Goal: Task Accomplishment & Management: Manage account settings

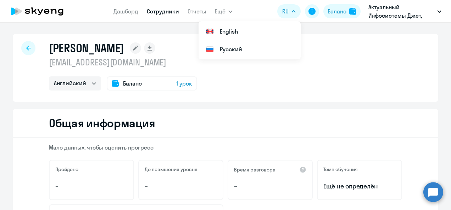
select select "english"
click at [326, 12] on div "Баланс" at bounding box center [335, 11] width 19 height 9
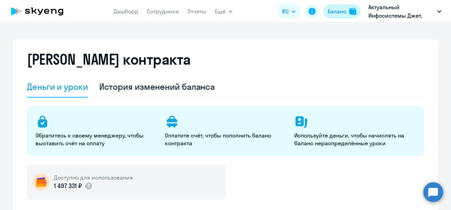
select select "english_adult_not_native_speaker"
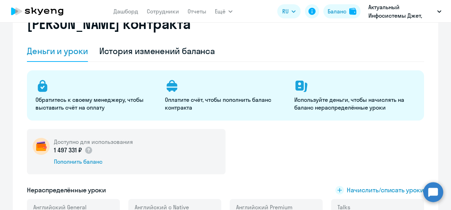
scroll to position [71, 0]
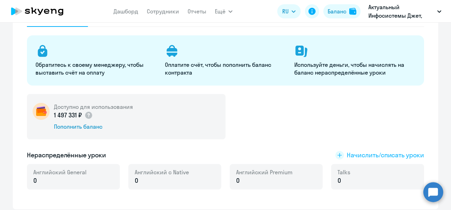
click at [358, 154] on span "Начислить/списать уроки" at bounding box center [385, 155] width 77 height 9
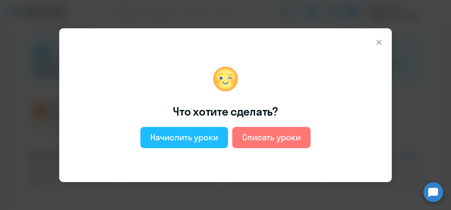
click at [208, 142] on div "Начислить уроки" at bounding box center [184, 137] width 68 height 11
select select "english_adult_not_native_speaker"
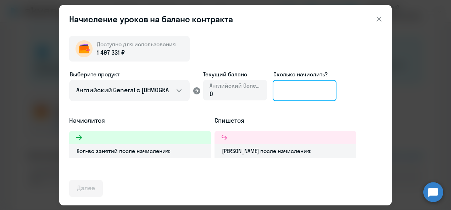
click at [309, 85] on input at bounding box center [304, 90] width 64 height 21
type input "9"
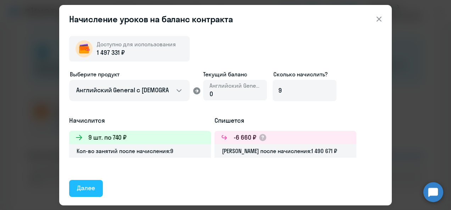
click at [83, 189] on div "Далее" at bounding box center [86, 188] width 18 height 9
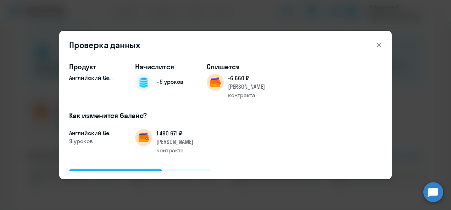
click at [94, 173] on div "Подтвердить и начислить" at bounding box center [115, 177] width 77 height 9
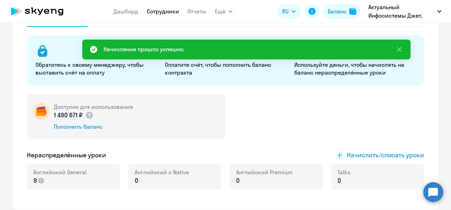
click at [166, 14] on link "Сотрудники" at bounding box center [163, 11] width 32 height 7
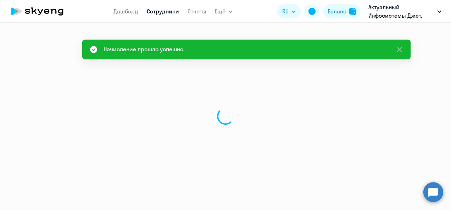
select select "30"
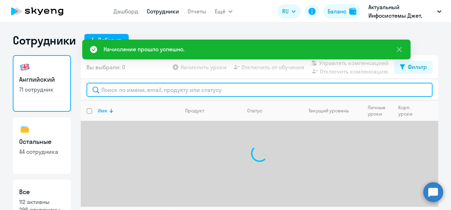
click at [145, 86] on input "text" at bounding box center [259, 90] width 346 height 14
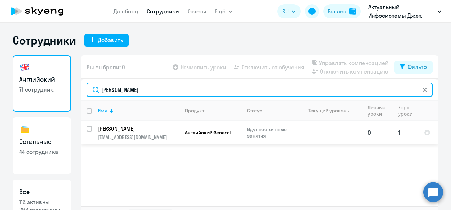
type input "[PERSON_NAME]"
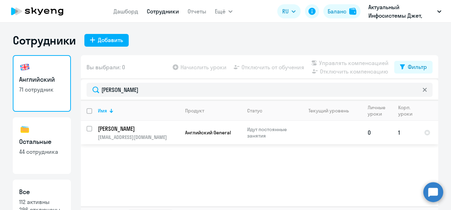
click at [162, 131] on p "[PERSON_NAME]" at bounding box center [138, 129] width 80 height 8
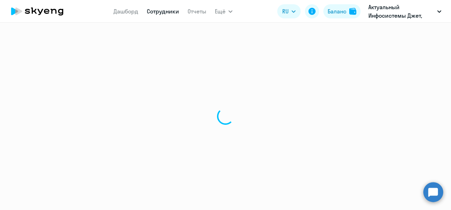
select select "english"
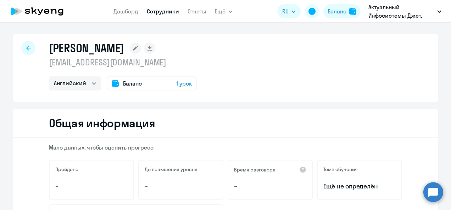
click at [130, 82] on span "Баланс" at bounding box center [132, 83] width 19 height 9
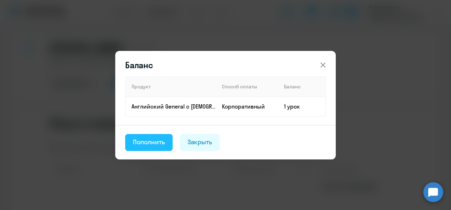
click at [164, 138] on div "Пополнить" at bounding box center [149, 142] width 32 height 9
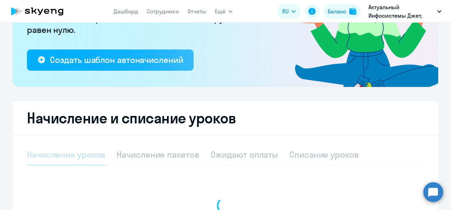
select select "10"
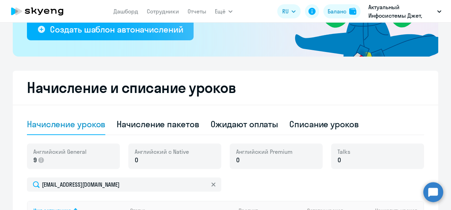
scroll to position [213, 0]
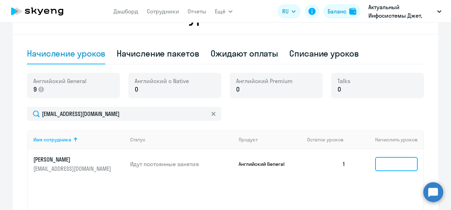
click at [388, 167] on input at bounding box center [396, 164] width 43 height 14
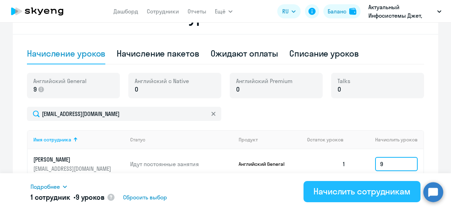
type input "9"
click at [373, 191] on div "Начислить сотрудникам" at bounding box center [361, 191] width 97 height 11
